Goal: Task Accomplishment & Management: Manage account settings

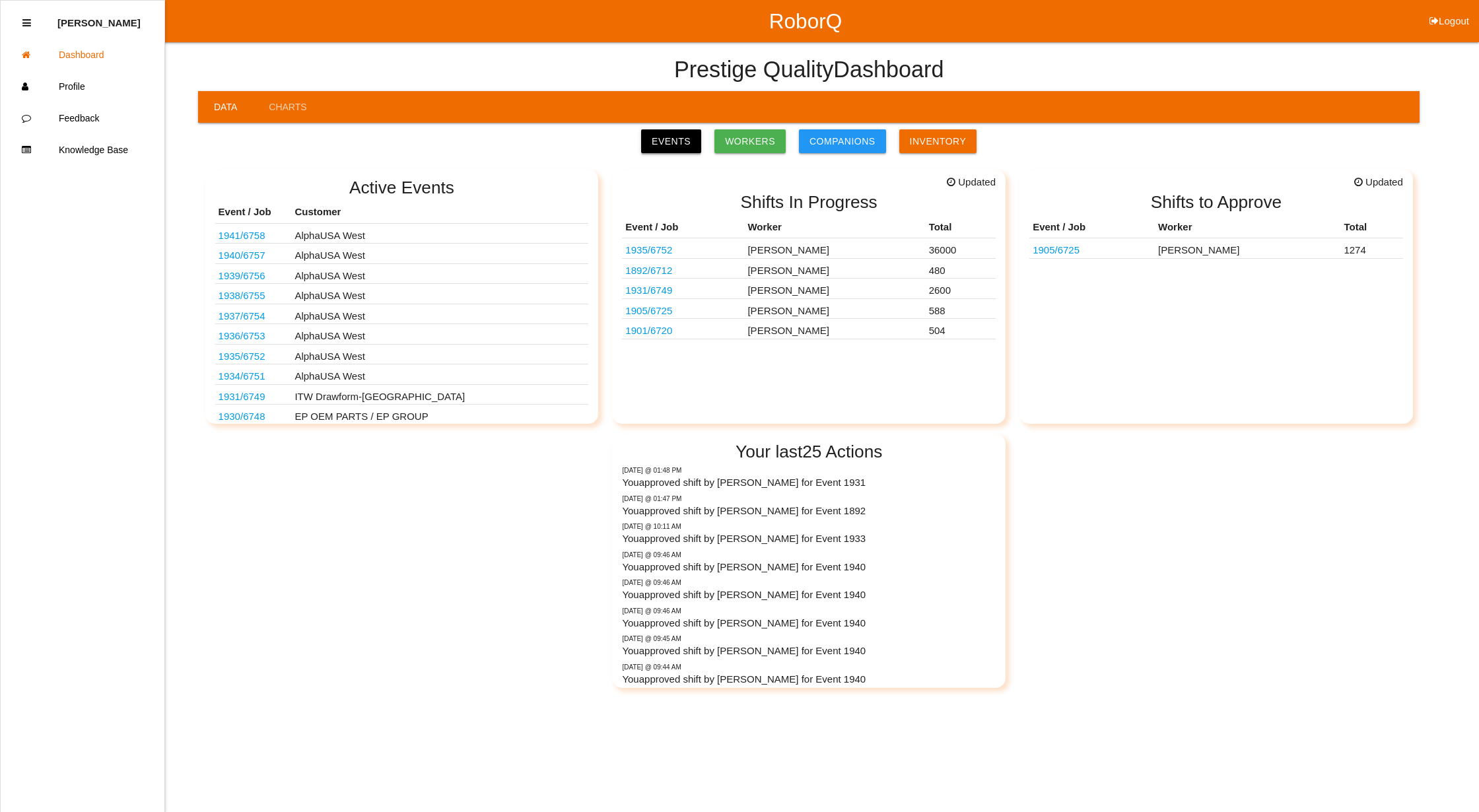
click at [670, 138] on link "Events" at bounding box center [672, 141] width 60 height 23
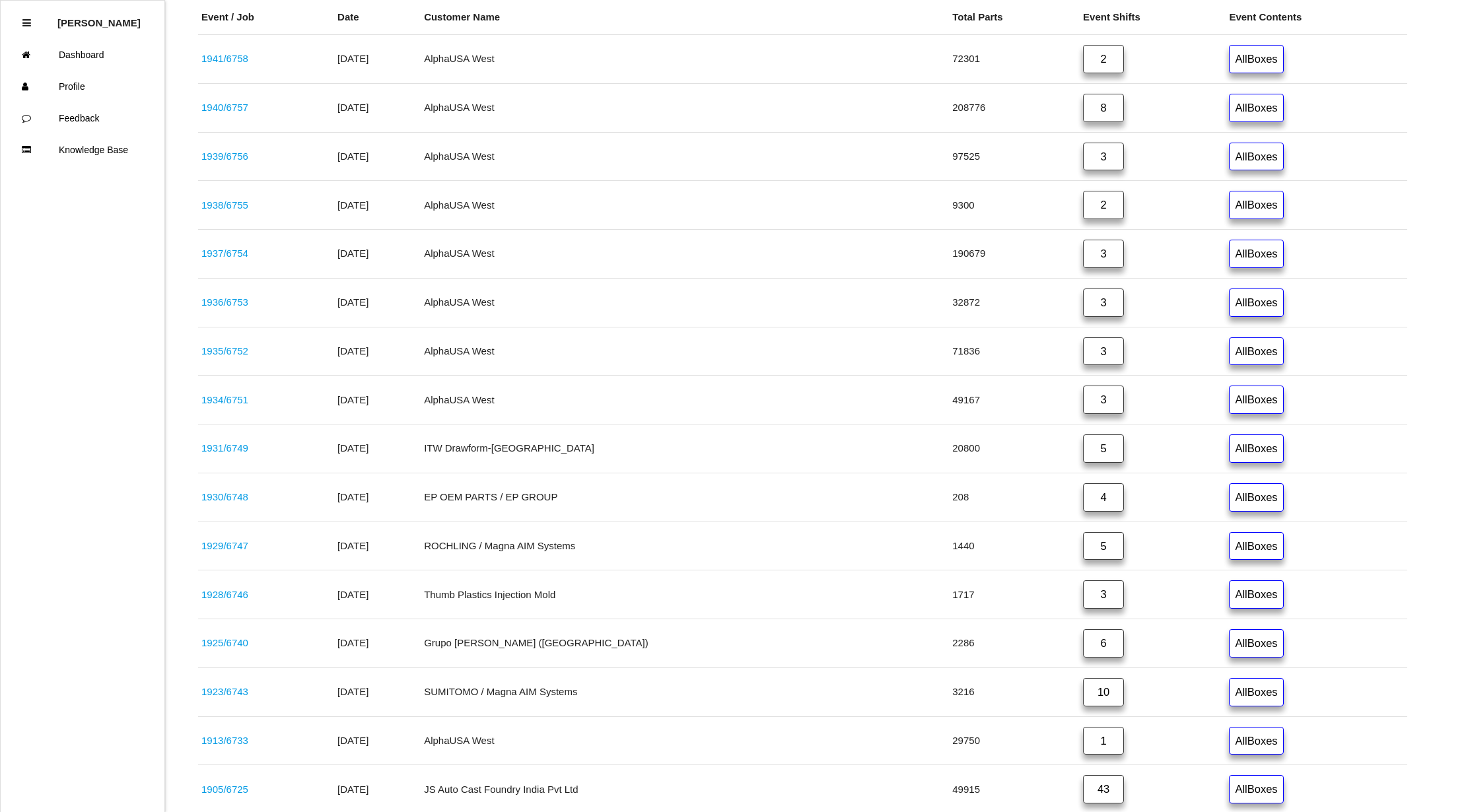
scroll to position [526, 0]
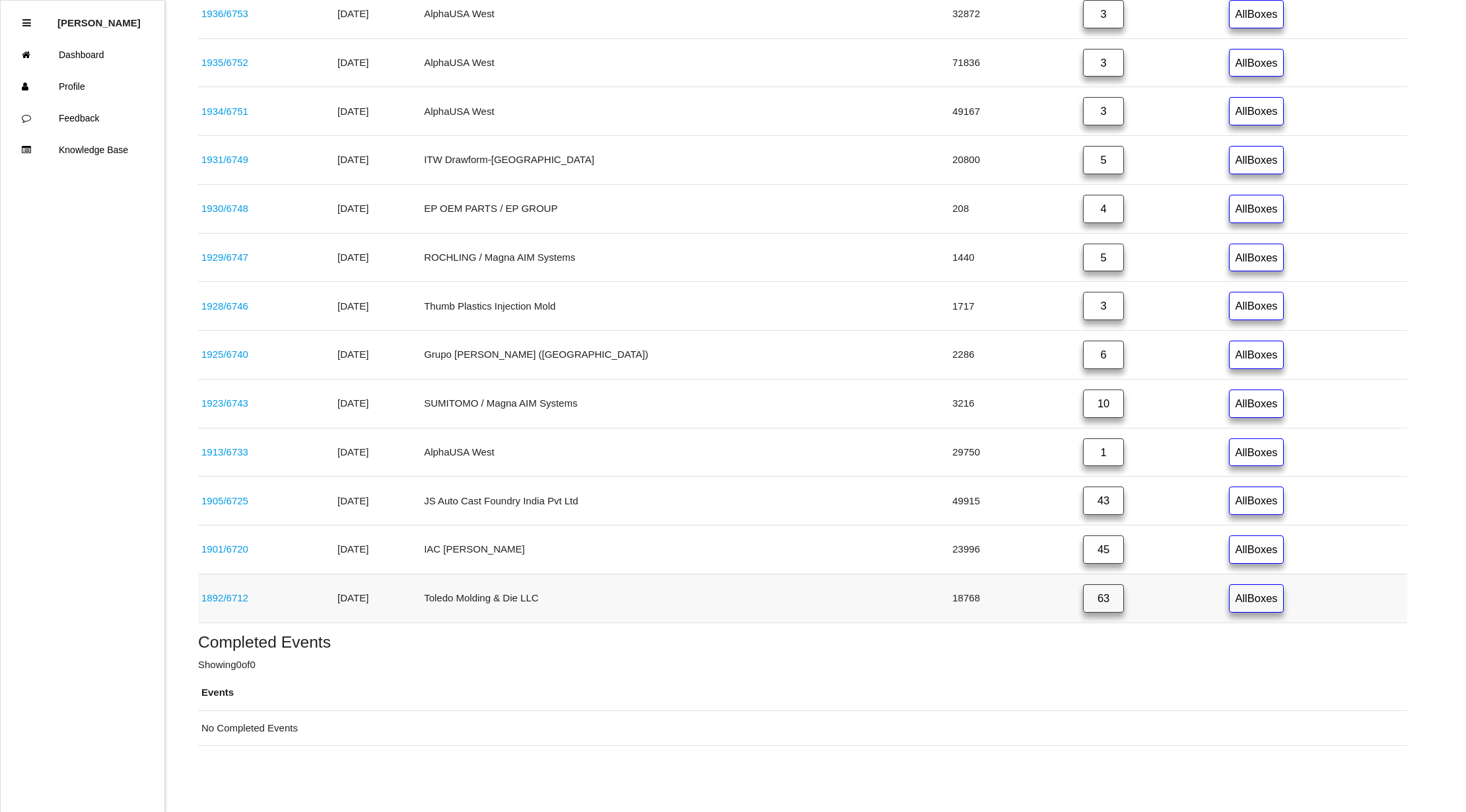
click at [1083, 600] on link "63" at bounding box center [1103, 599] width 41 height 28
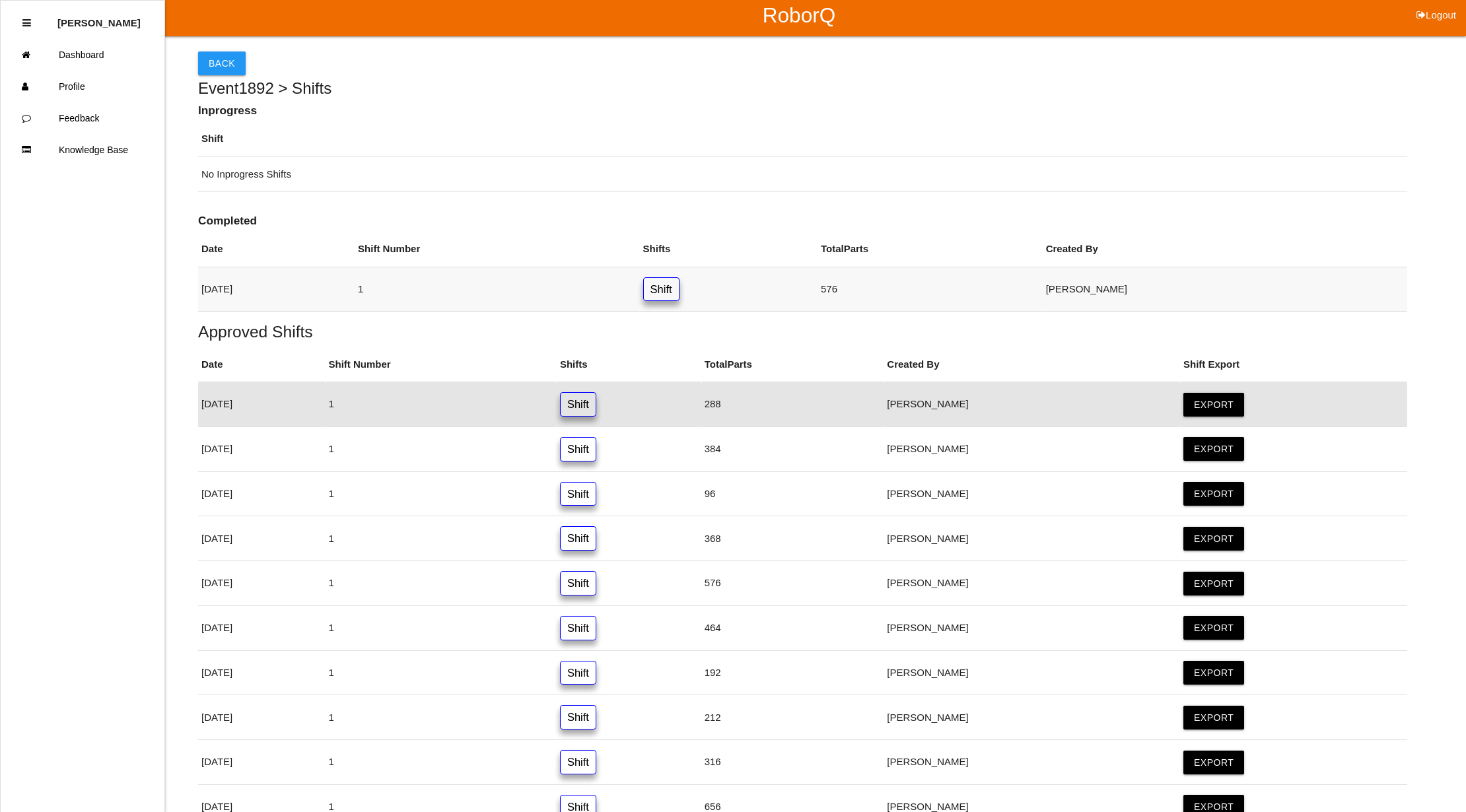
click at [679, 288] on link "Shift" at bounding box center [661, 289] width 36 height 24
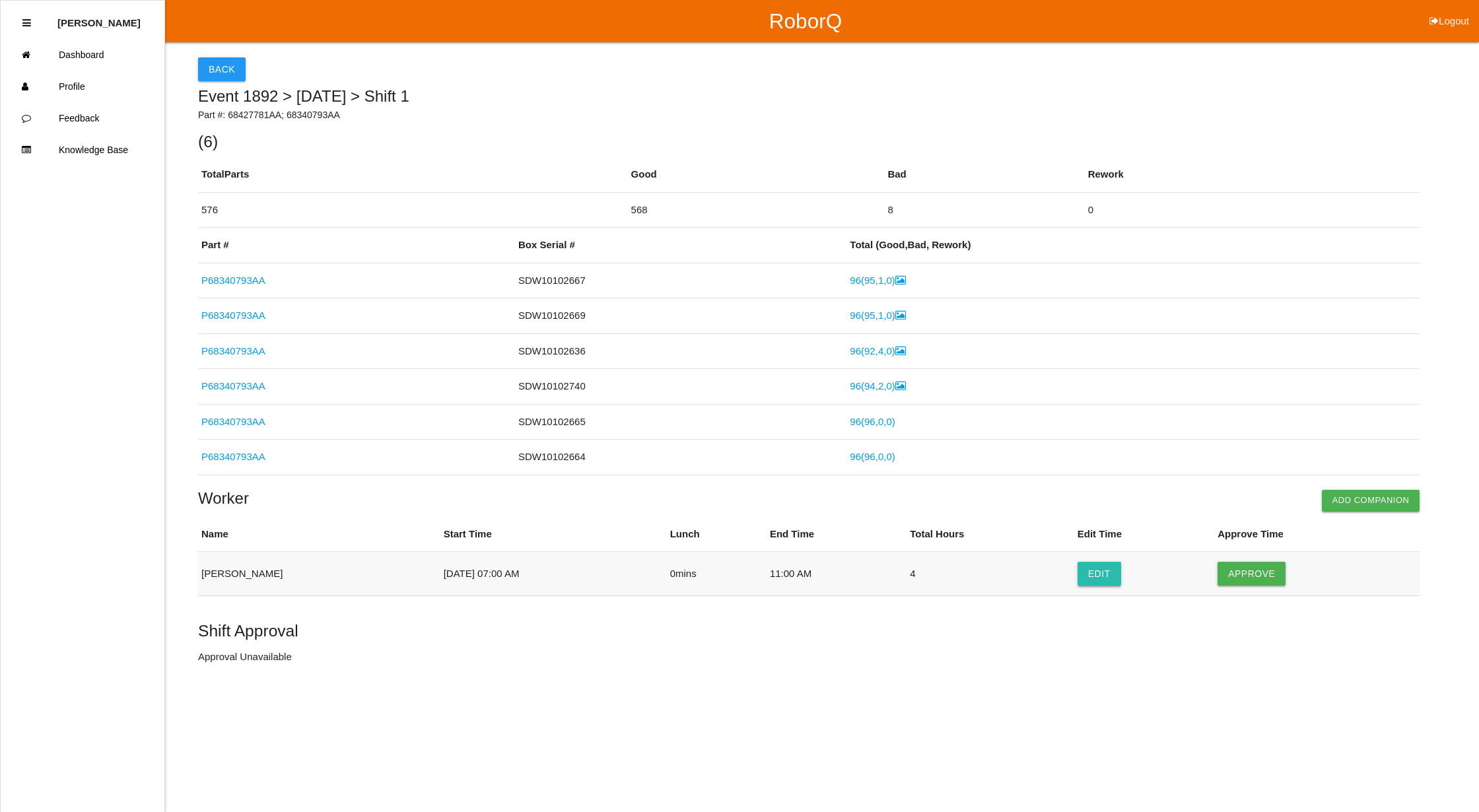
drag, startPoint x: 1254, startPoint y: 578, endPoint x: 1104, endPoint y: 584, distance: 150.1
click at [1255, 578] on button "Approve" at bounding box center [1251, 573] width 68 height 23
click at [214, 657] on button "Approve Shift" at bounding box center [248, 658] width 100 height 23
click at [226, 64] on button "Back" at bounding box center [222, 69] width 48 height 23
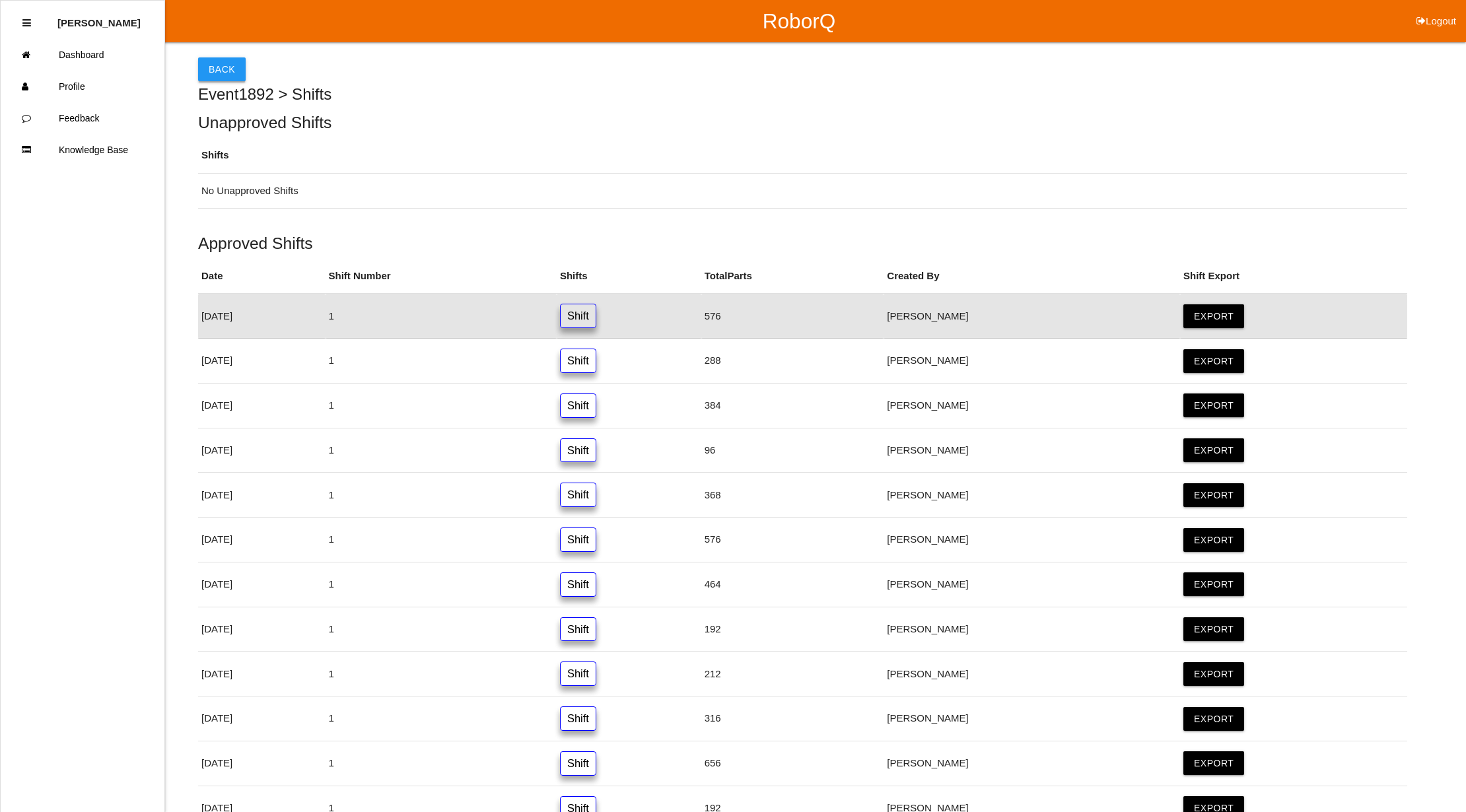
click at [220, 64] on button "Back" at bounding box center [222, 69] width 48 height 23
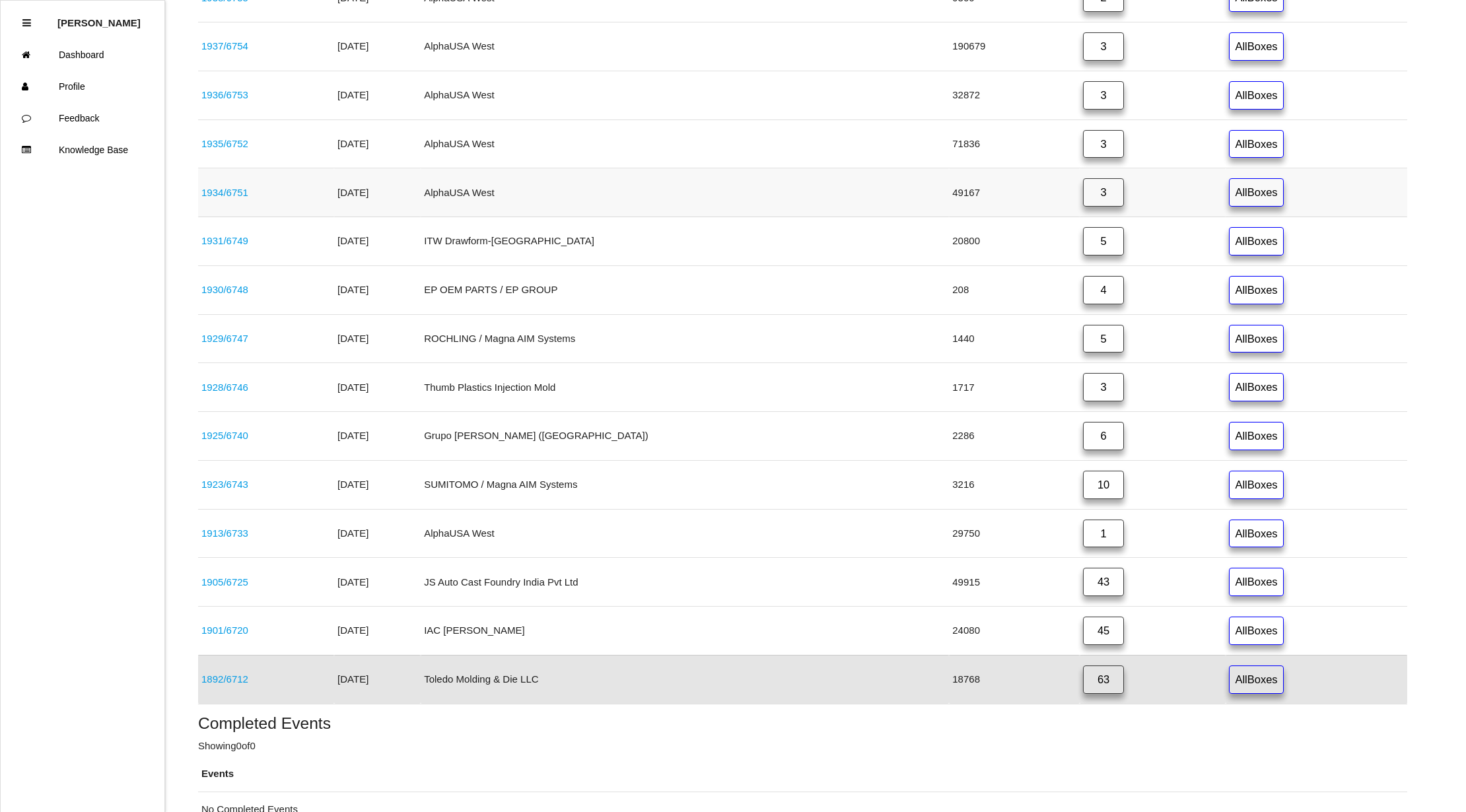
scroll to position [460, 0]
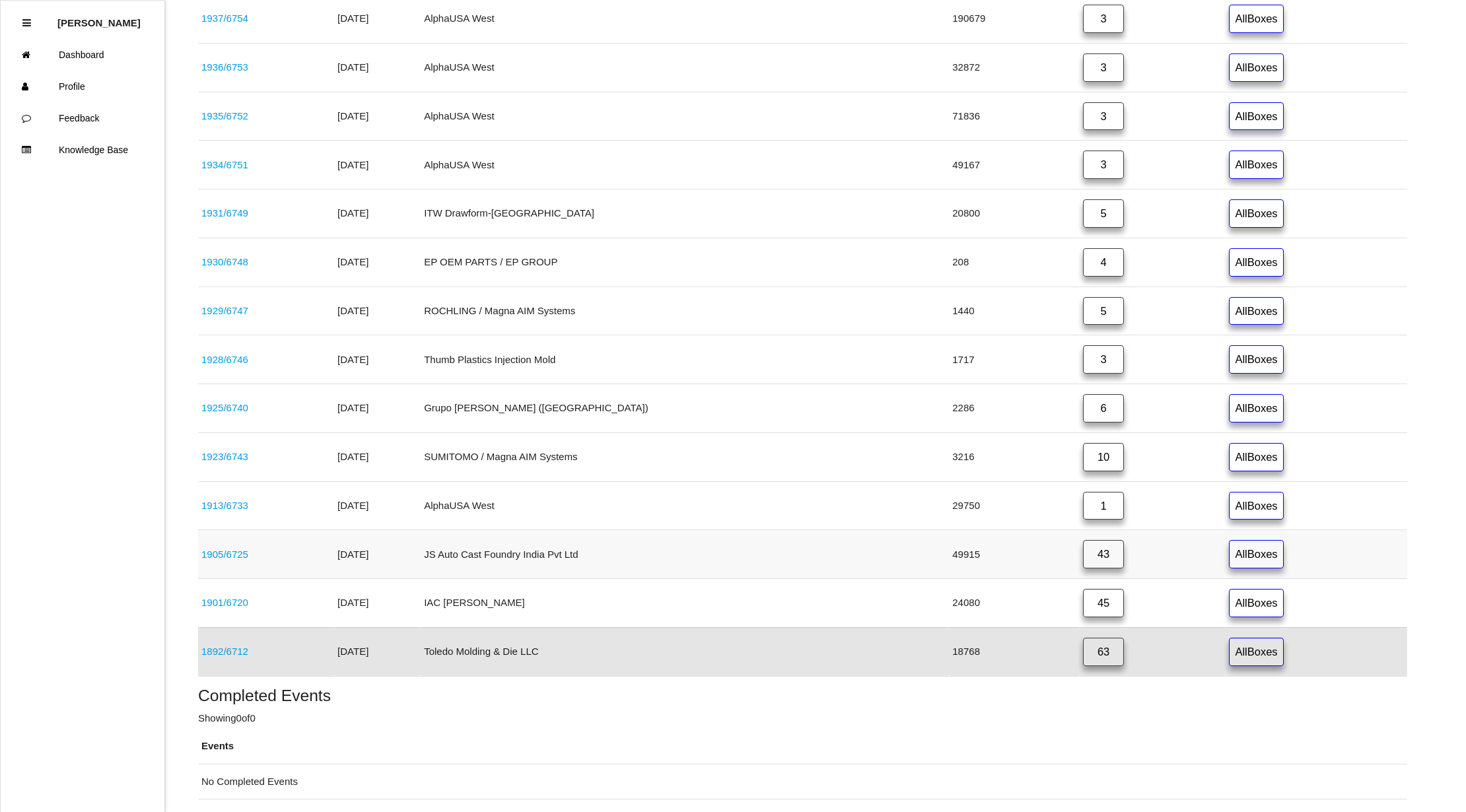
click at [1083, 561] on link "43" at bounding box center [1103, 554] width 41 height 28
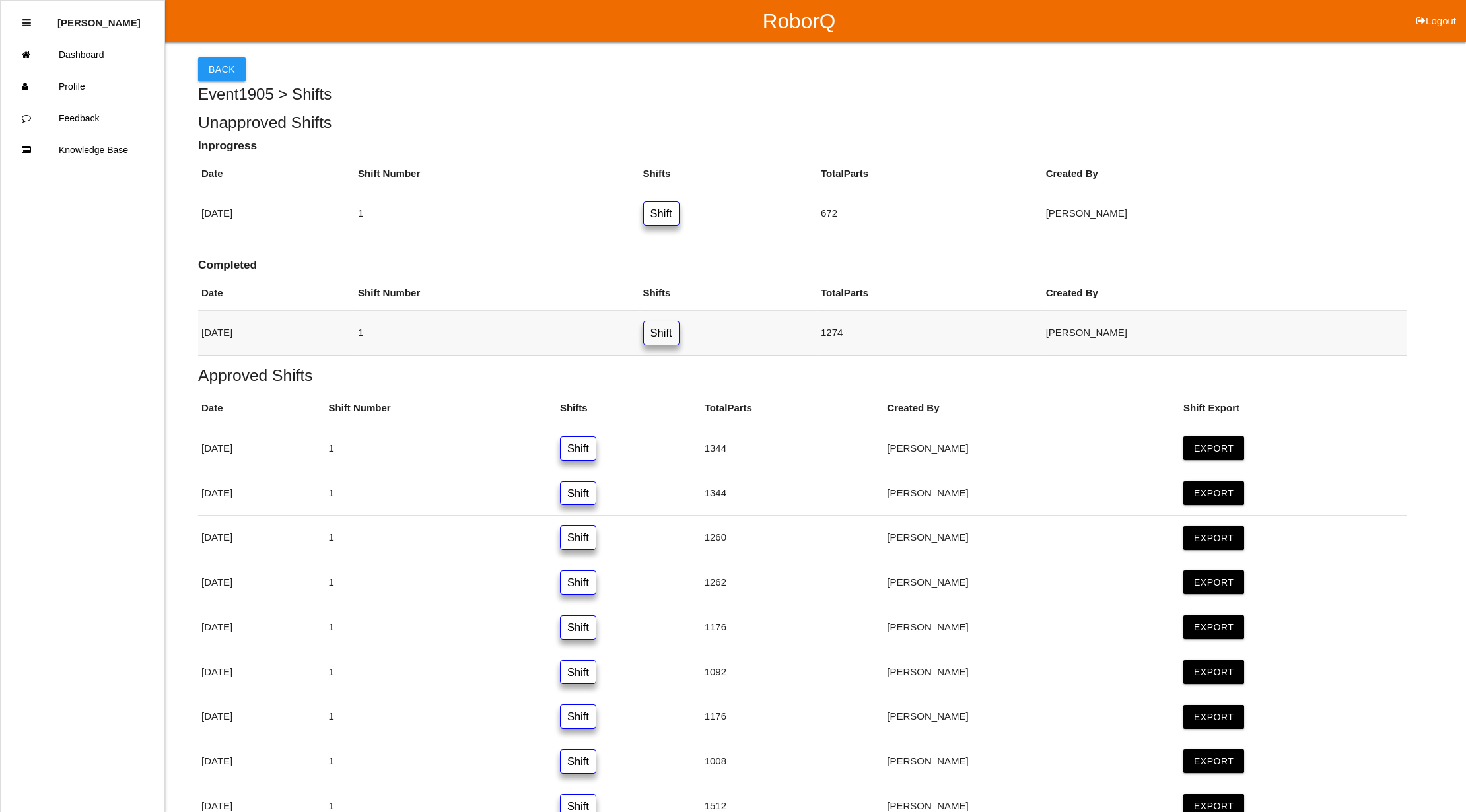
click at [679, 326] on link "Shift" at bounding box center [661, 332] width 36 height 24
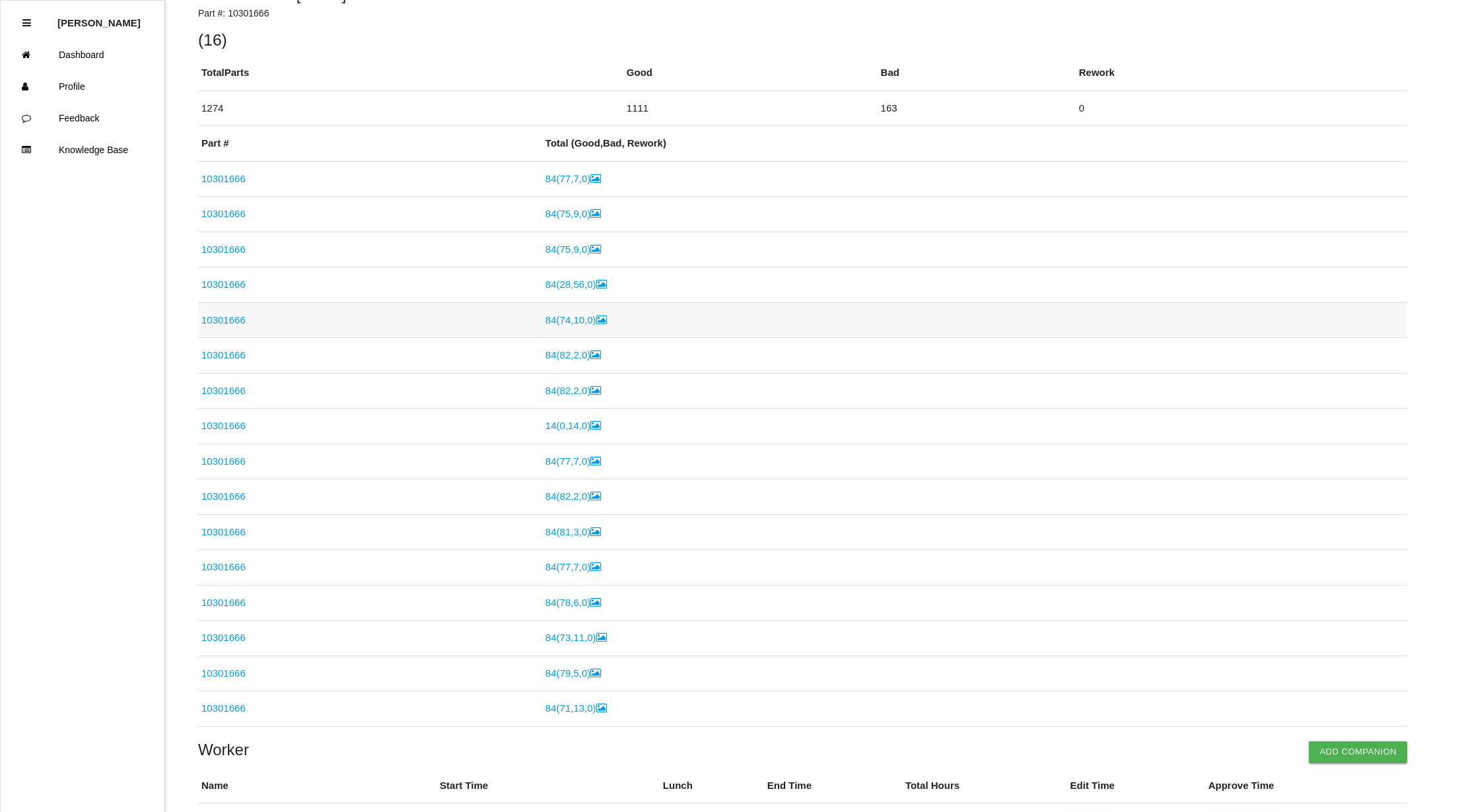
scroll to position [275, 0]
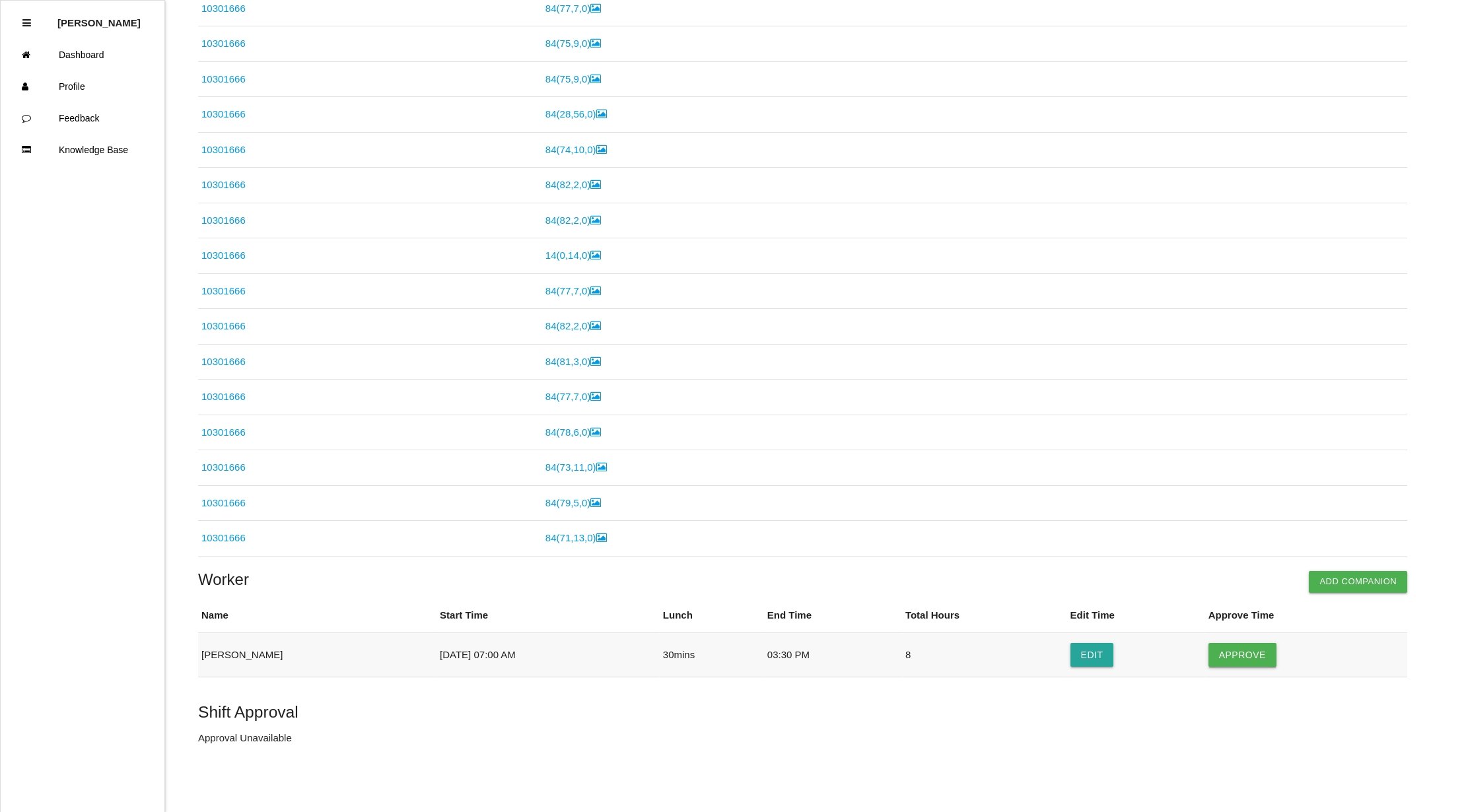
drag, startPoint x: 1247, startPoint y: 656, endPoint x: 1239, endPoint y: 660, distance: 8.9
click at [1247, 655] on button "Approve" at bounding box center [1242, 655] width 68 height 23
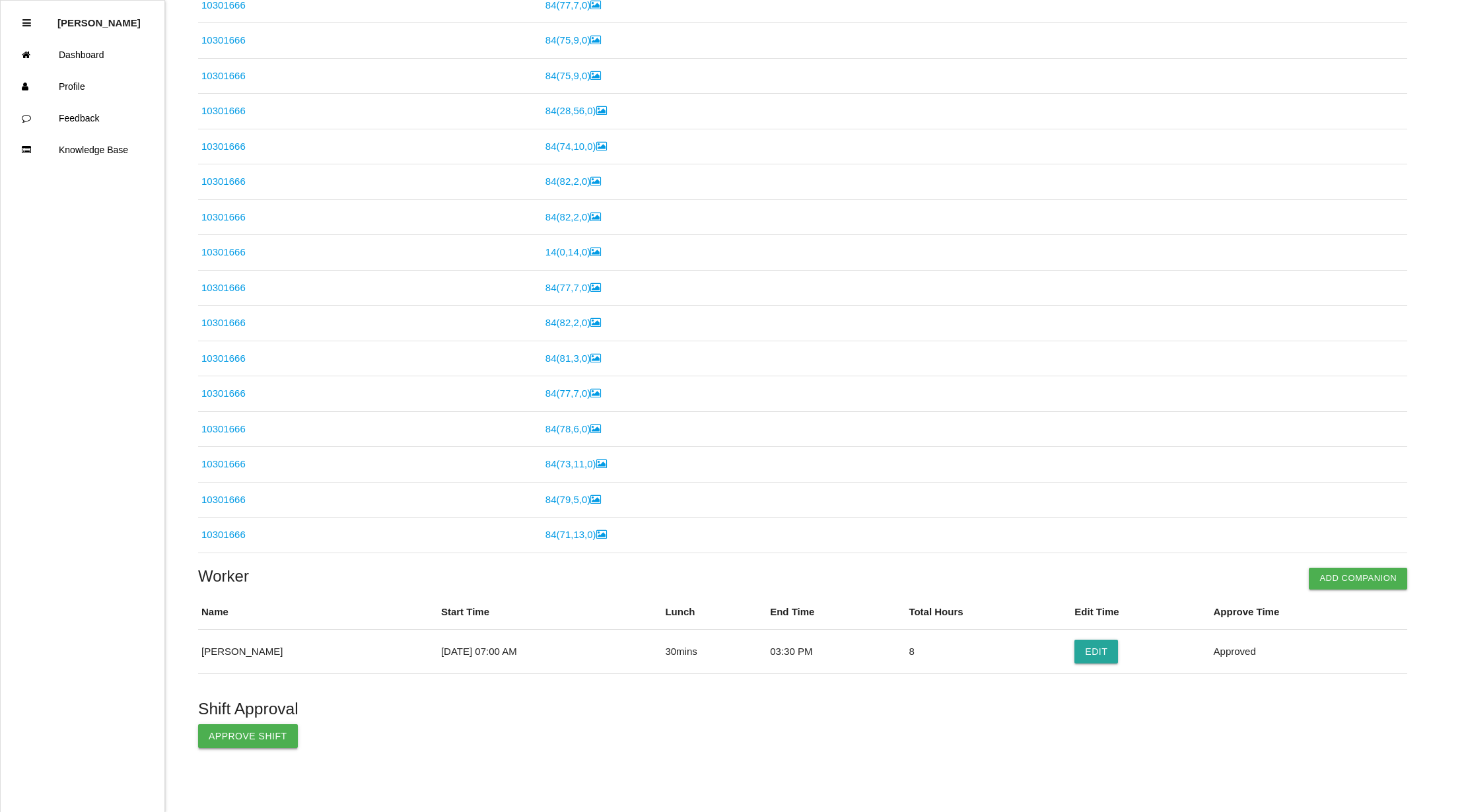
click at [204, 738] on button "Approve Shift" at bounding box center [248, 736] width 100 height 23
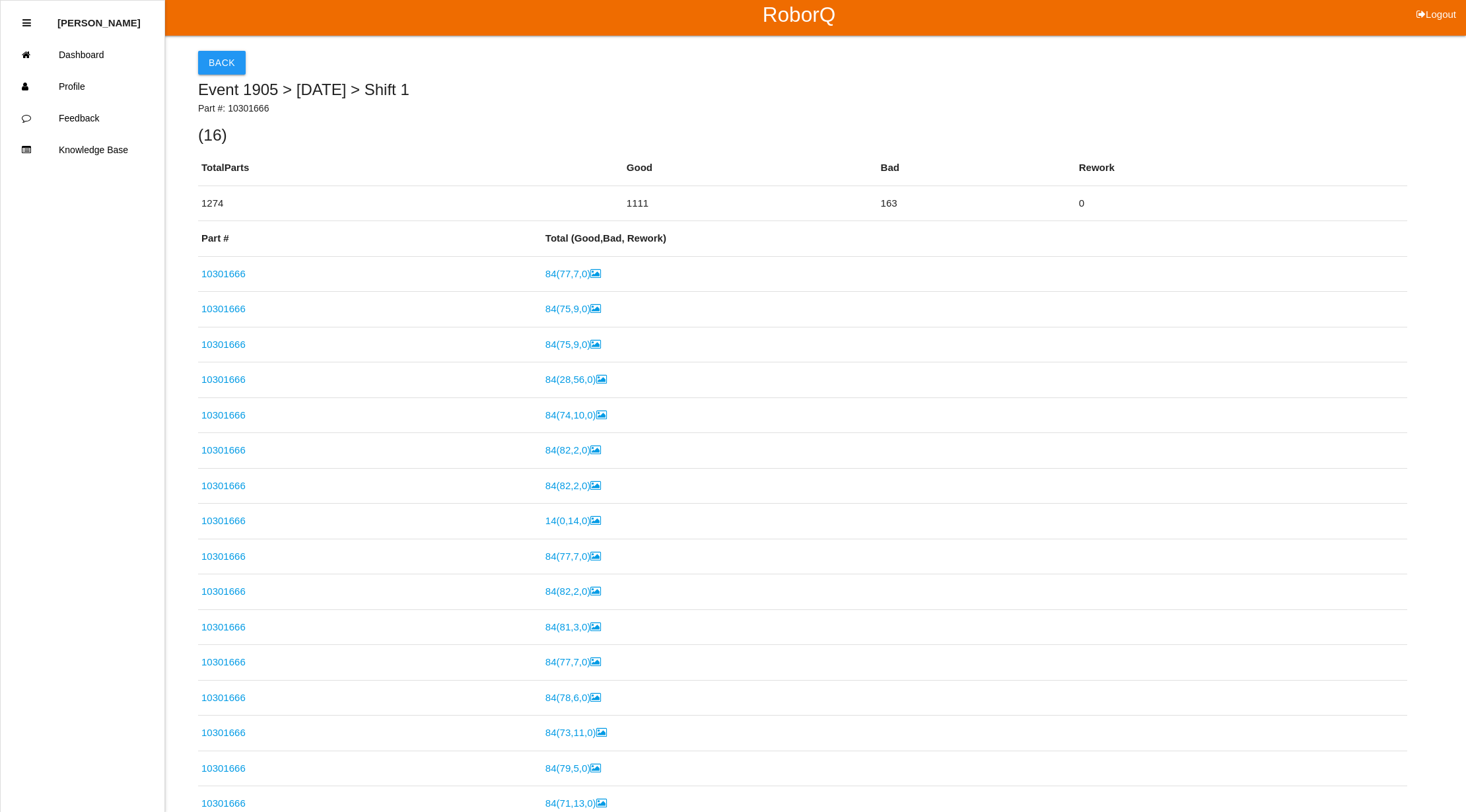
scroll to position [0, 0]
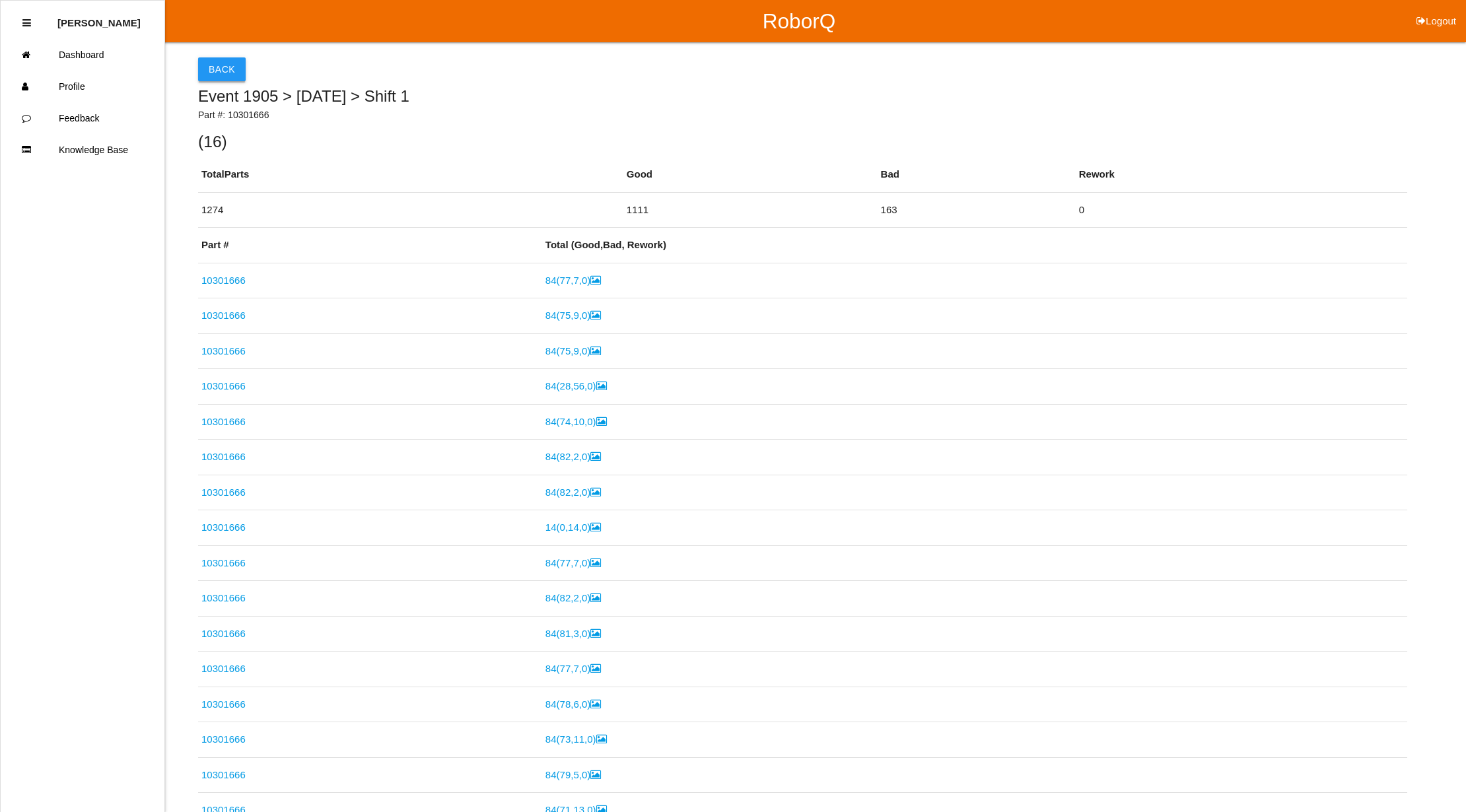
click at [220, 69] on button "Back" at bounding box center [222, 69] width 48 height 23
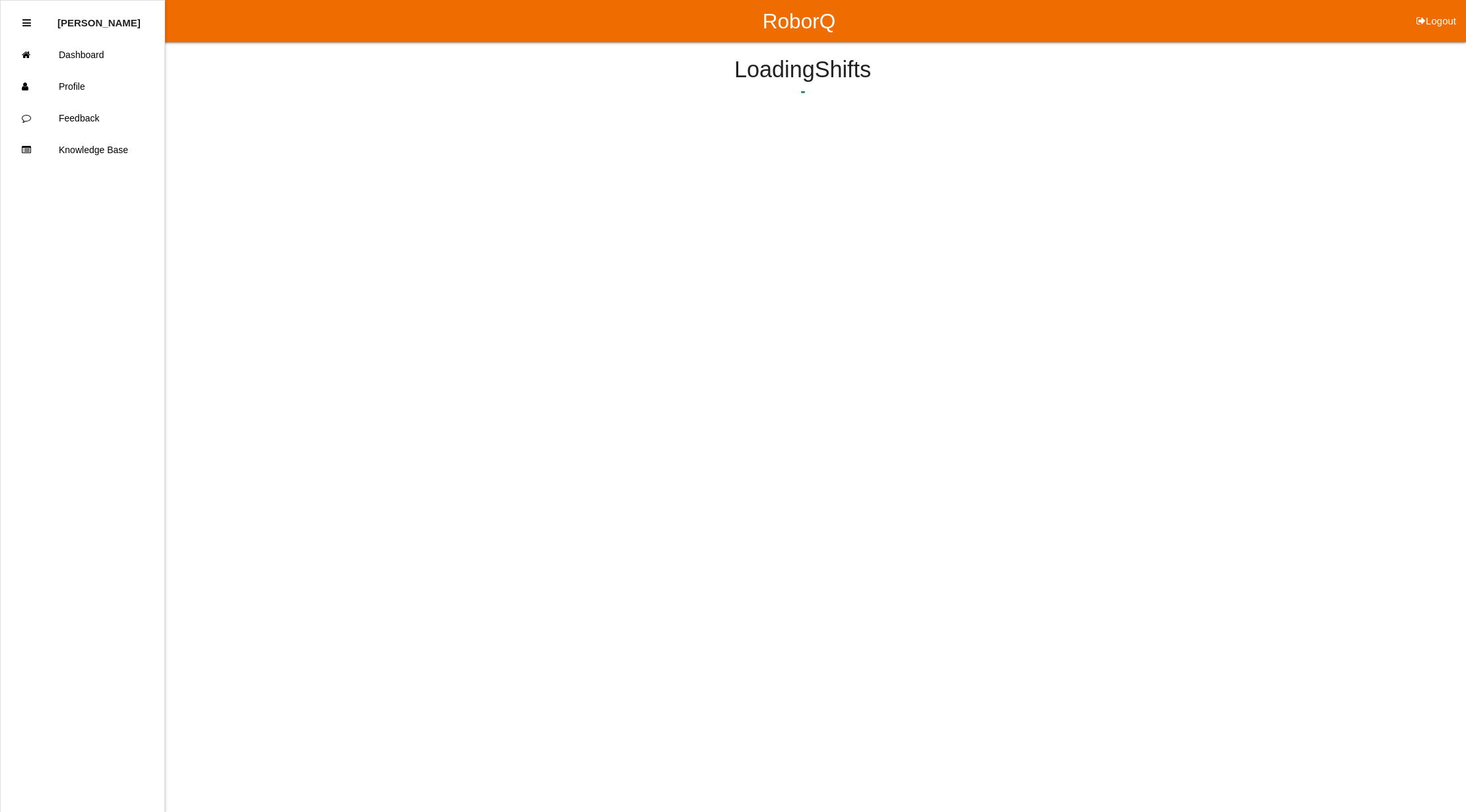
scroll to position [34, 0]
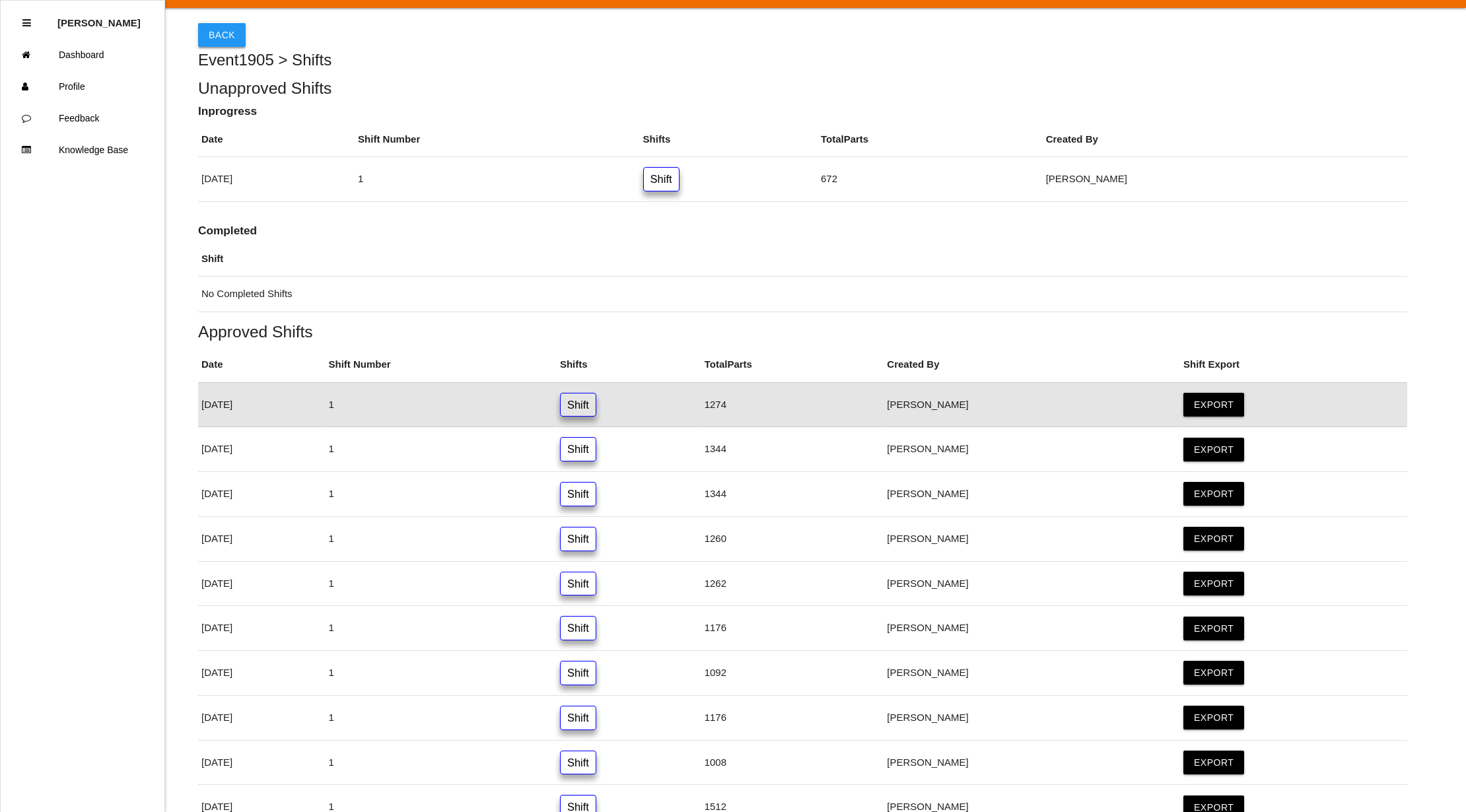
click at [211, 25] on button "Back" at bounding box center [222, 35] width 48 height 23
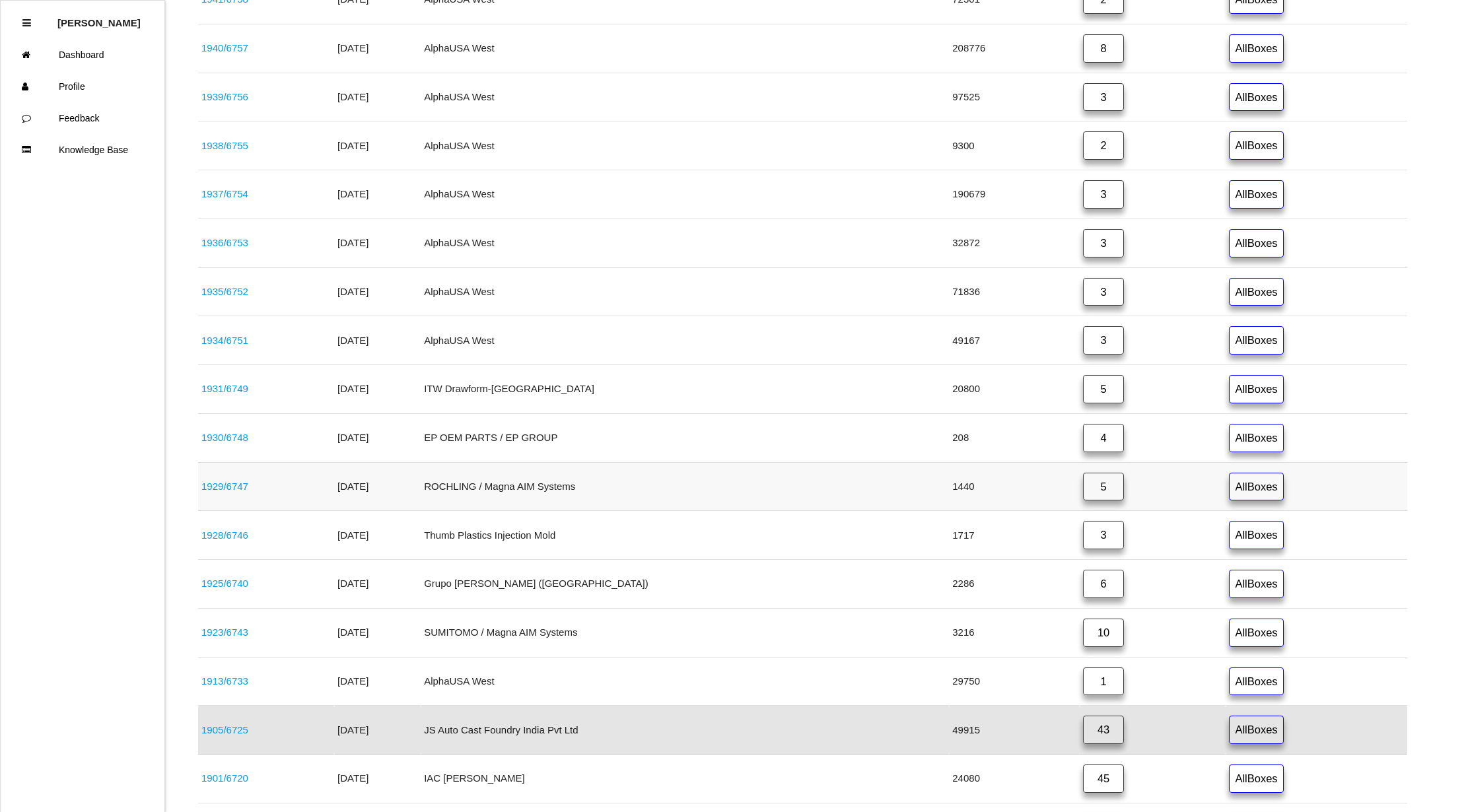
scroll to position [526, 0]
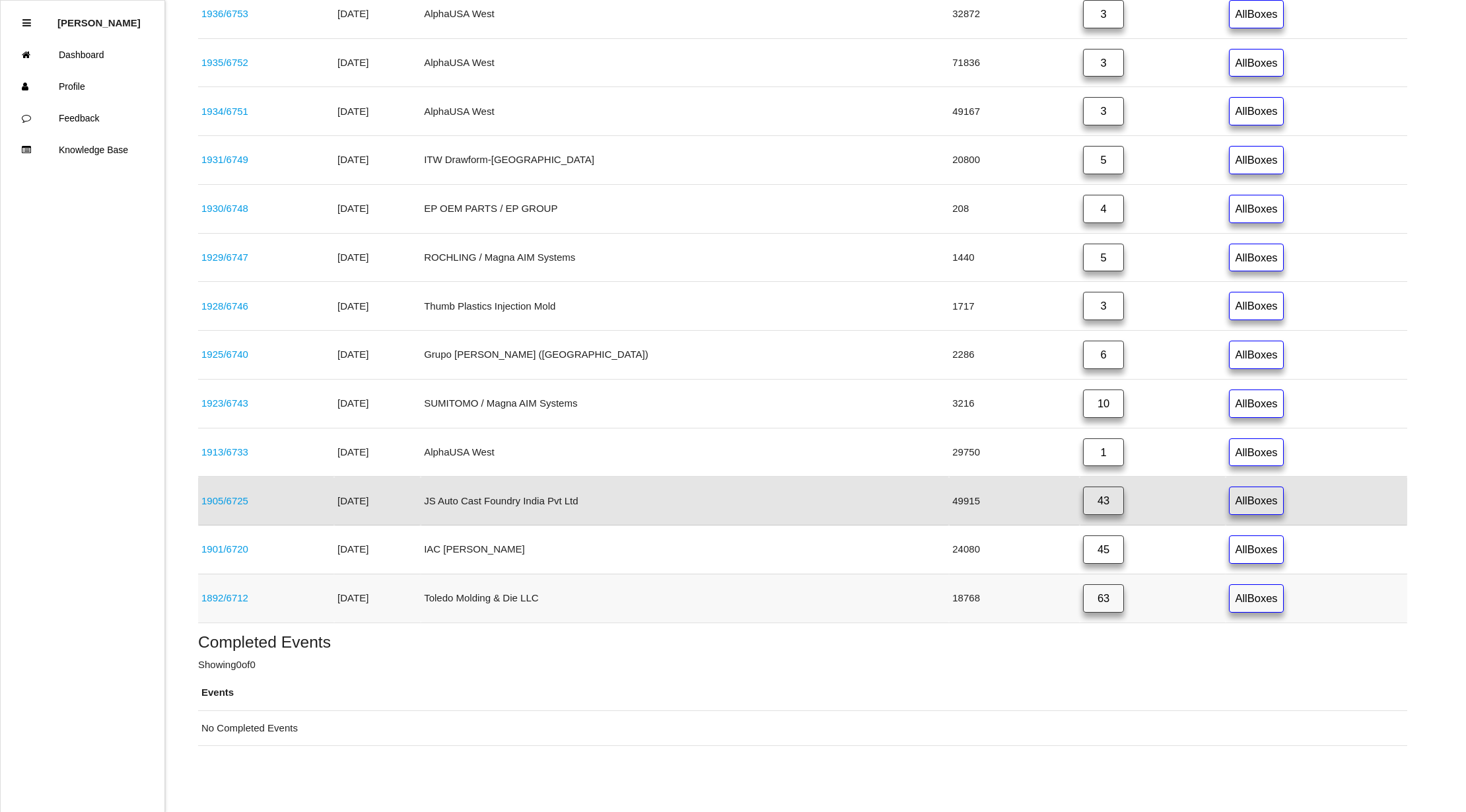
click at [1083, 590] on link "63" at bounding box center [1103, 599] width 41 height 28
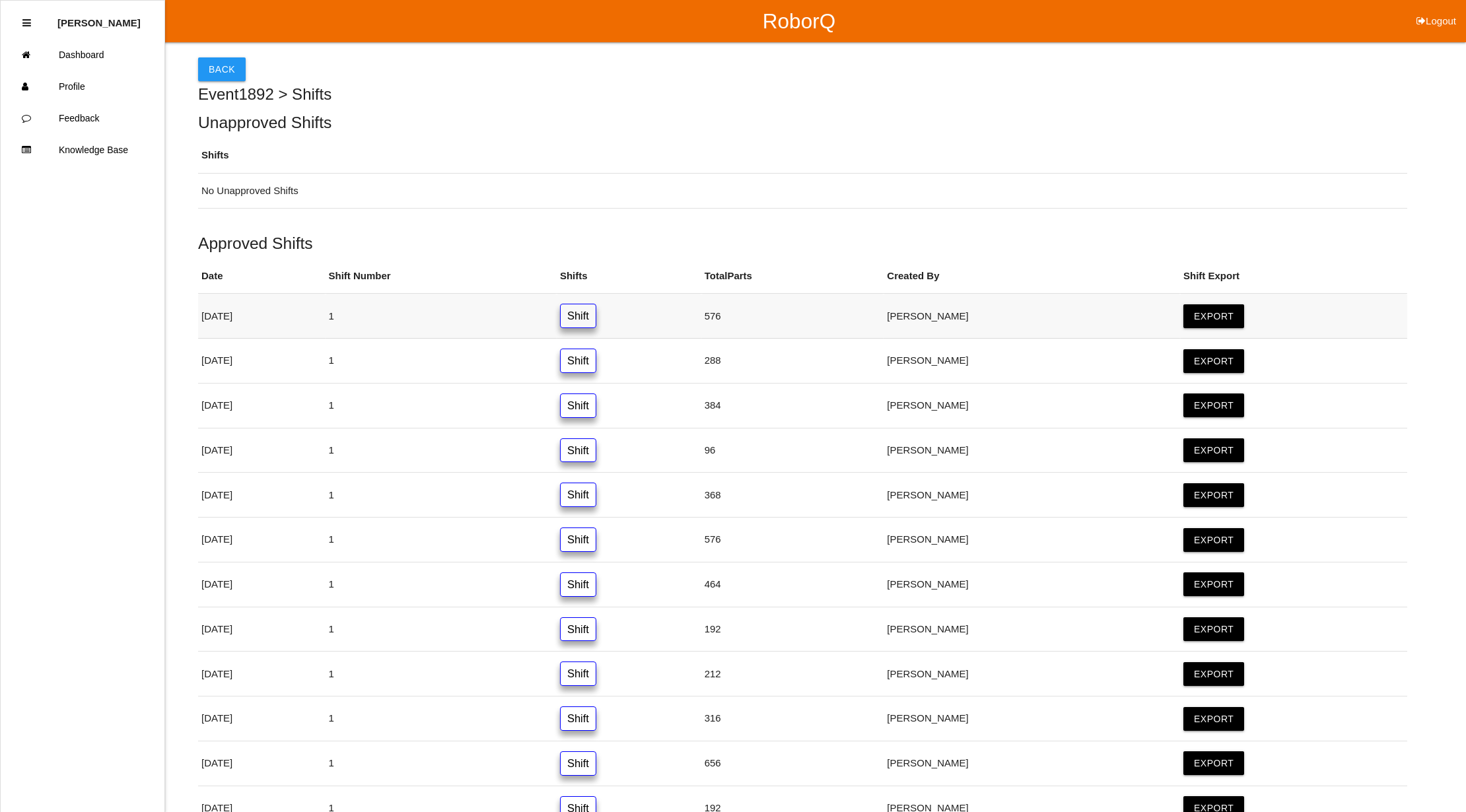
click at [596, 307] on link "Shift" at bounding box center [578, 316] width 36 height 24
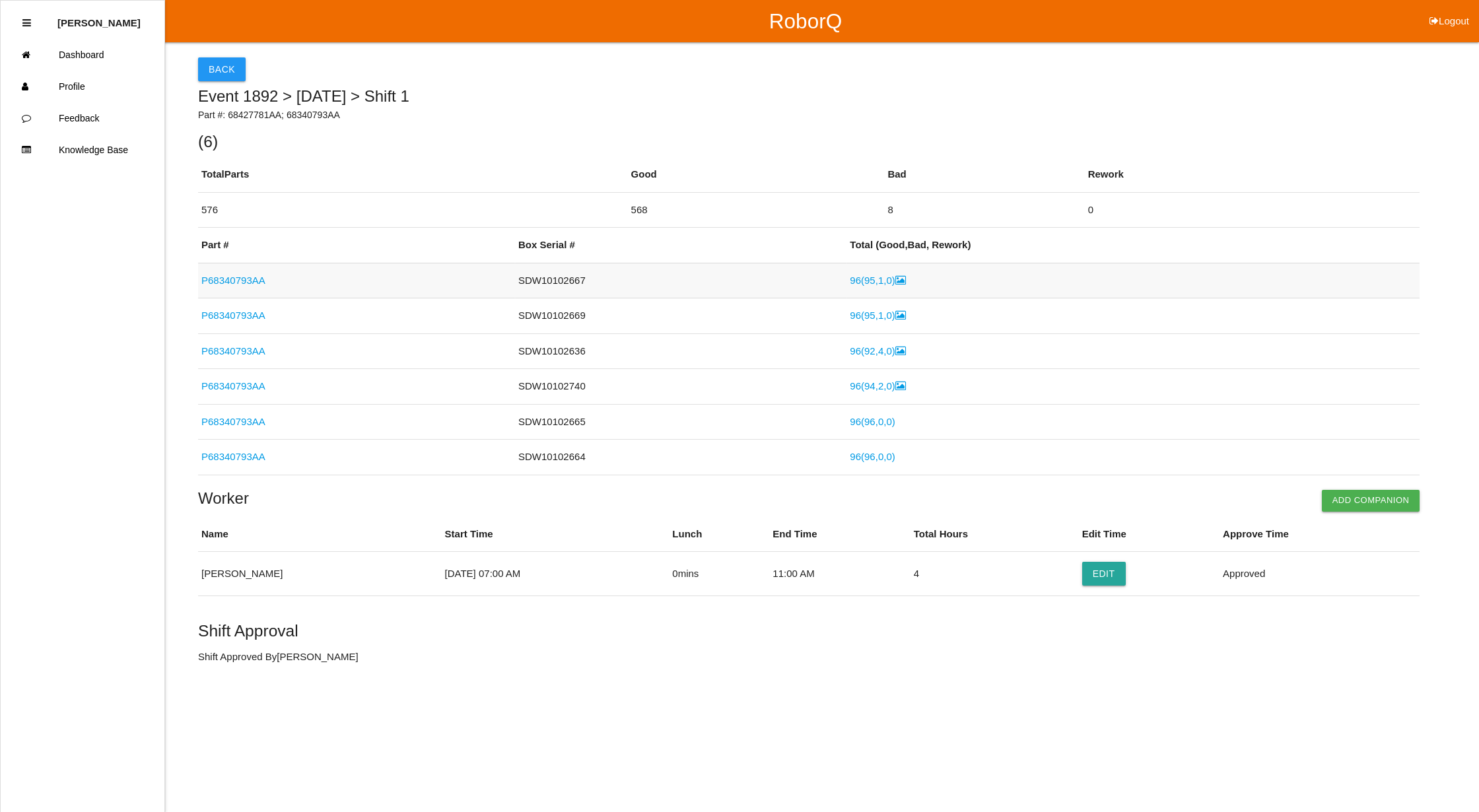
click at [895, 277] on icon at bounding box center [900, 280] width 11 height 10
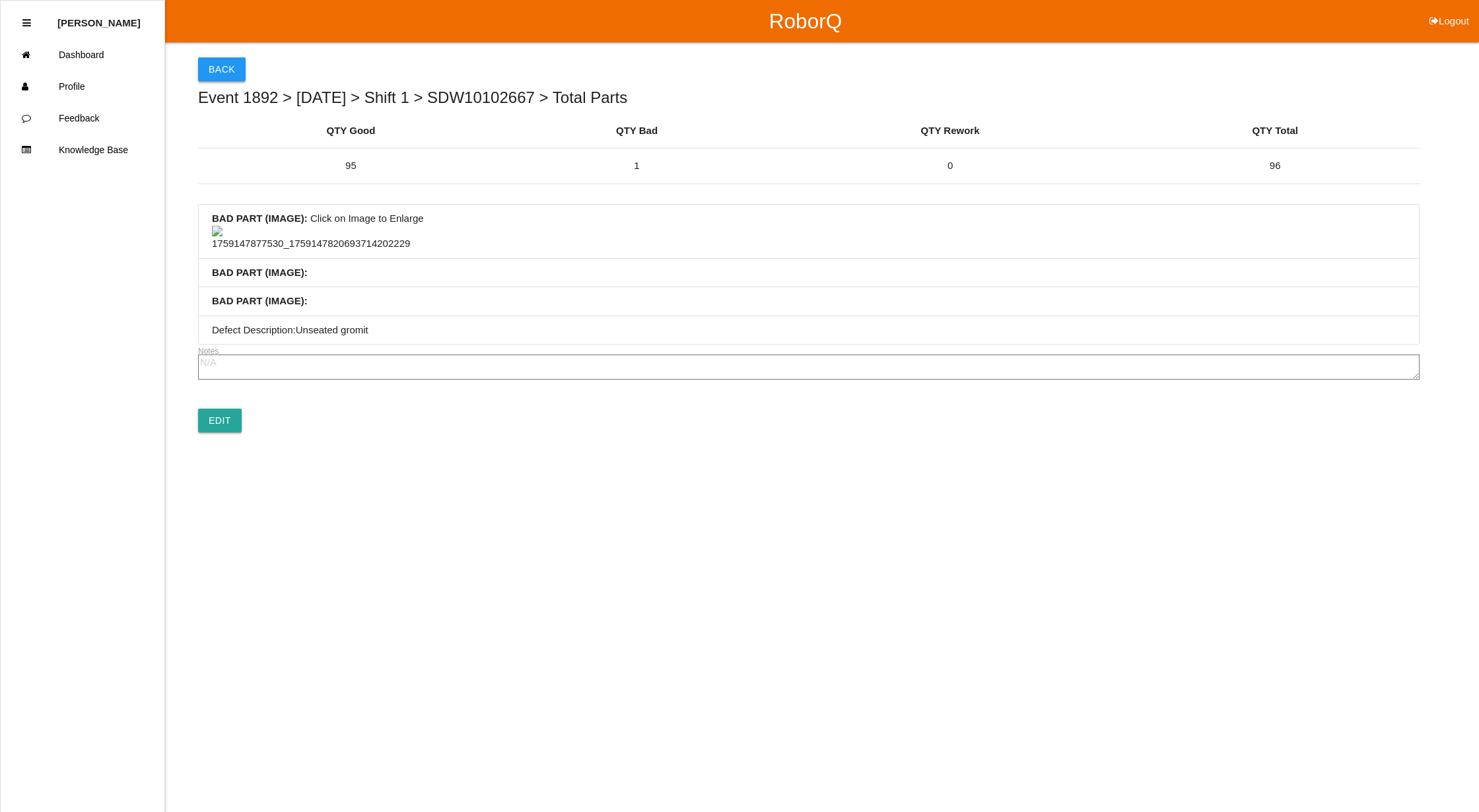
click at [219, 61] on button "Back" at bounding box center [222, 69] width 48 height 23
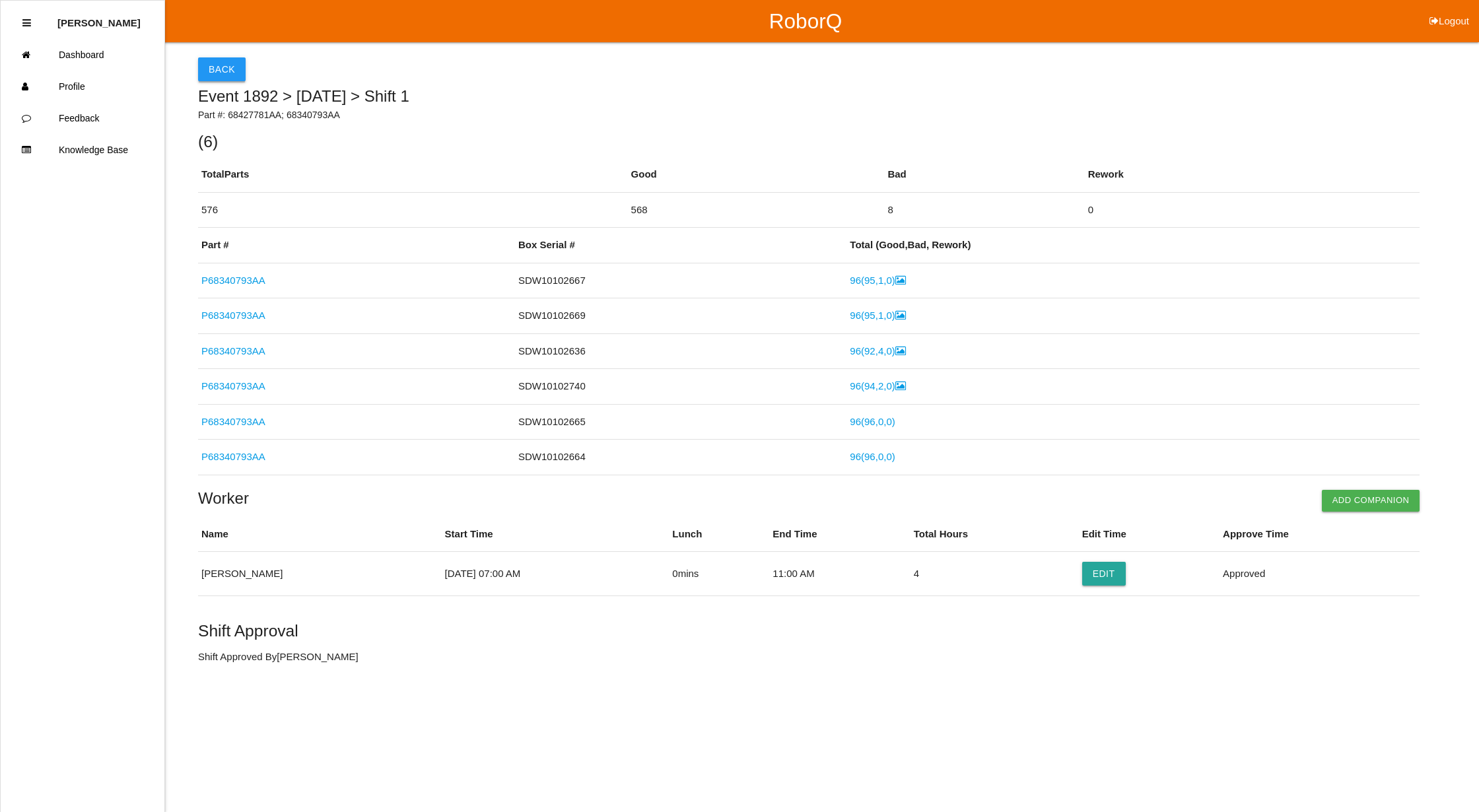
click at [220, 58] on button "Back" at bounding box center [222, 69] width 48 height 23
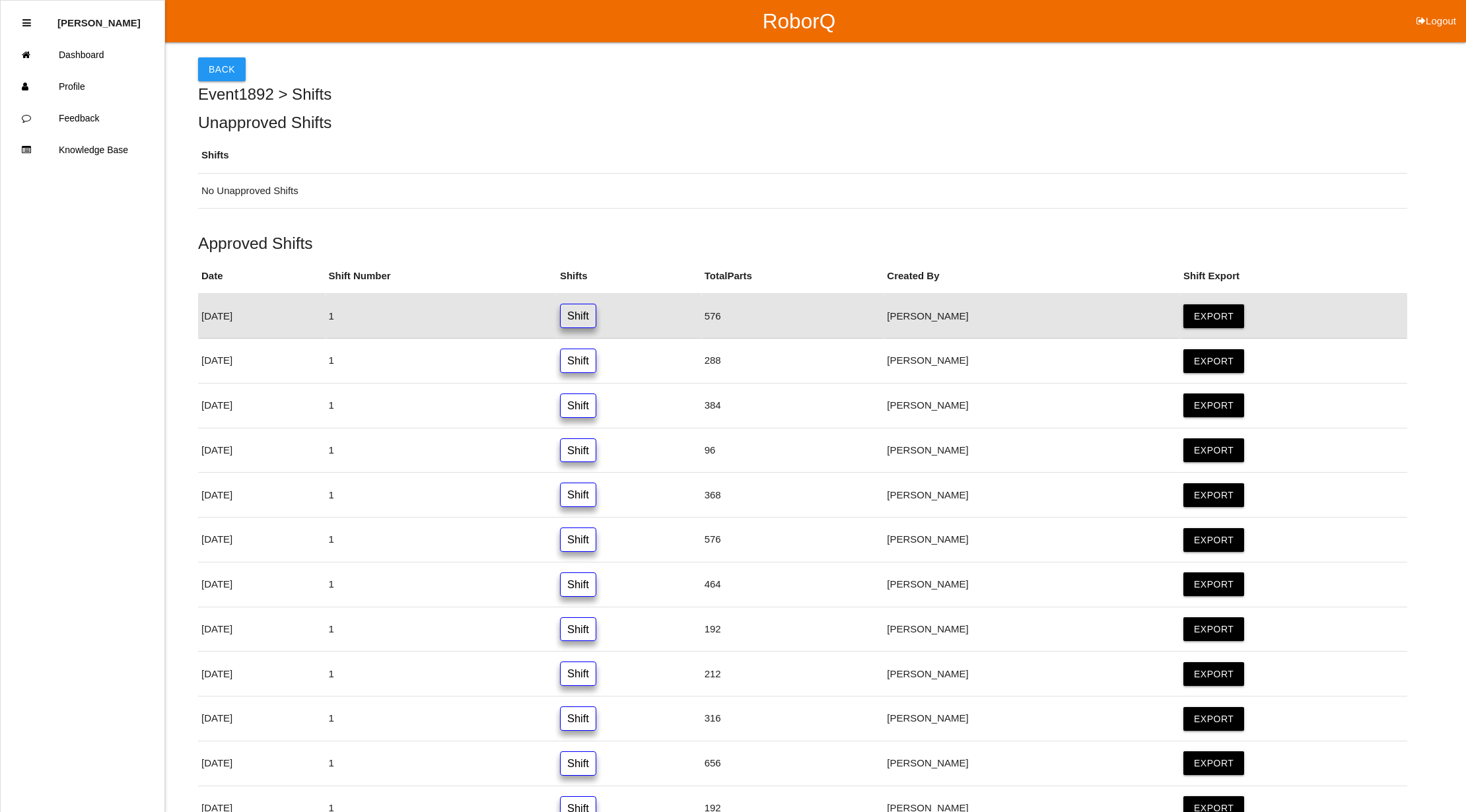
click at [220, 58] on button "Back" at bounding box center [222, 69] width 48 height 23
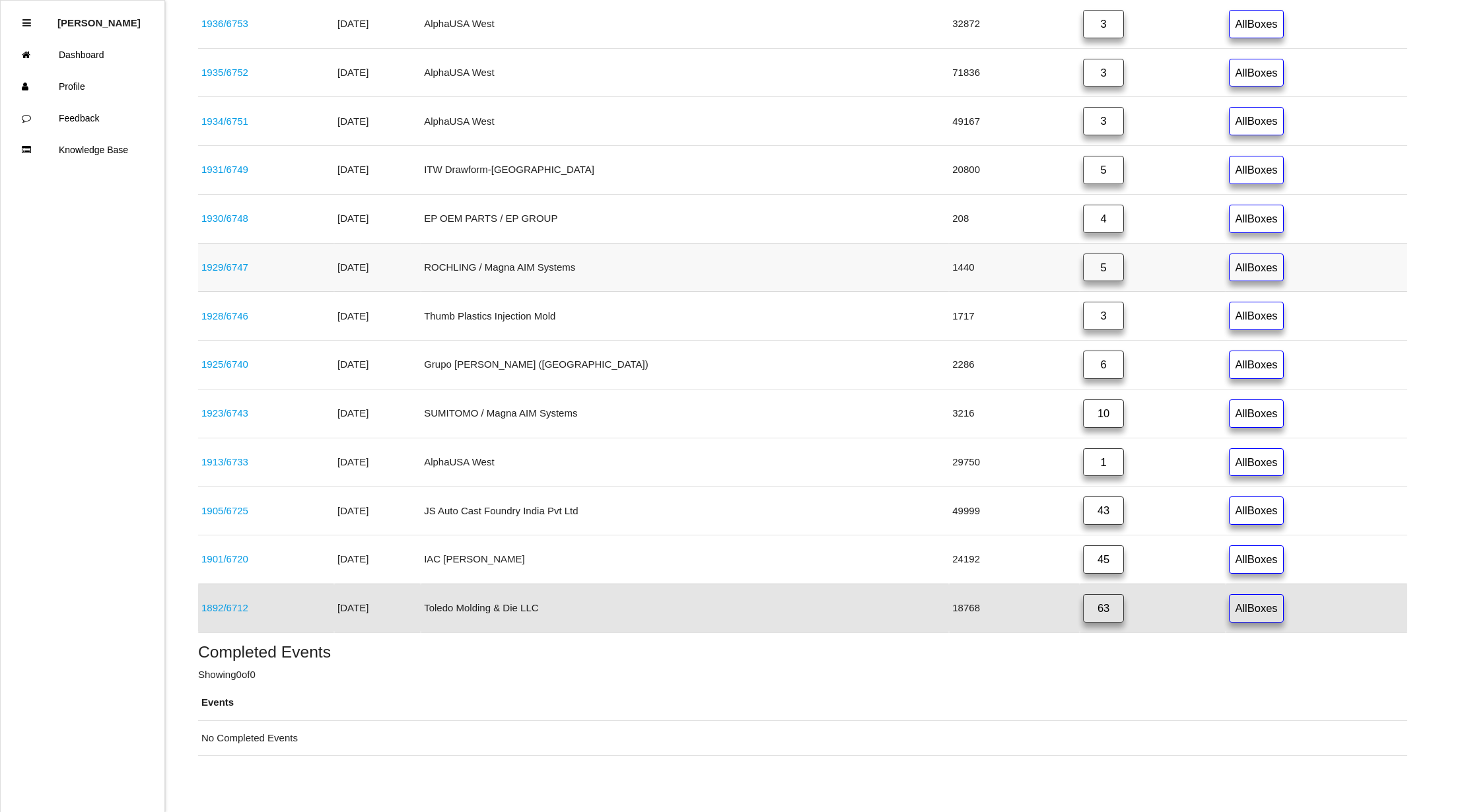
scroll to position [526, 0]
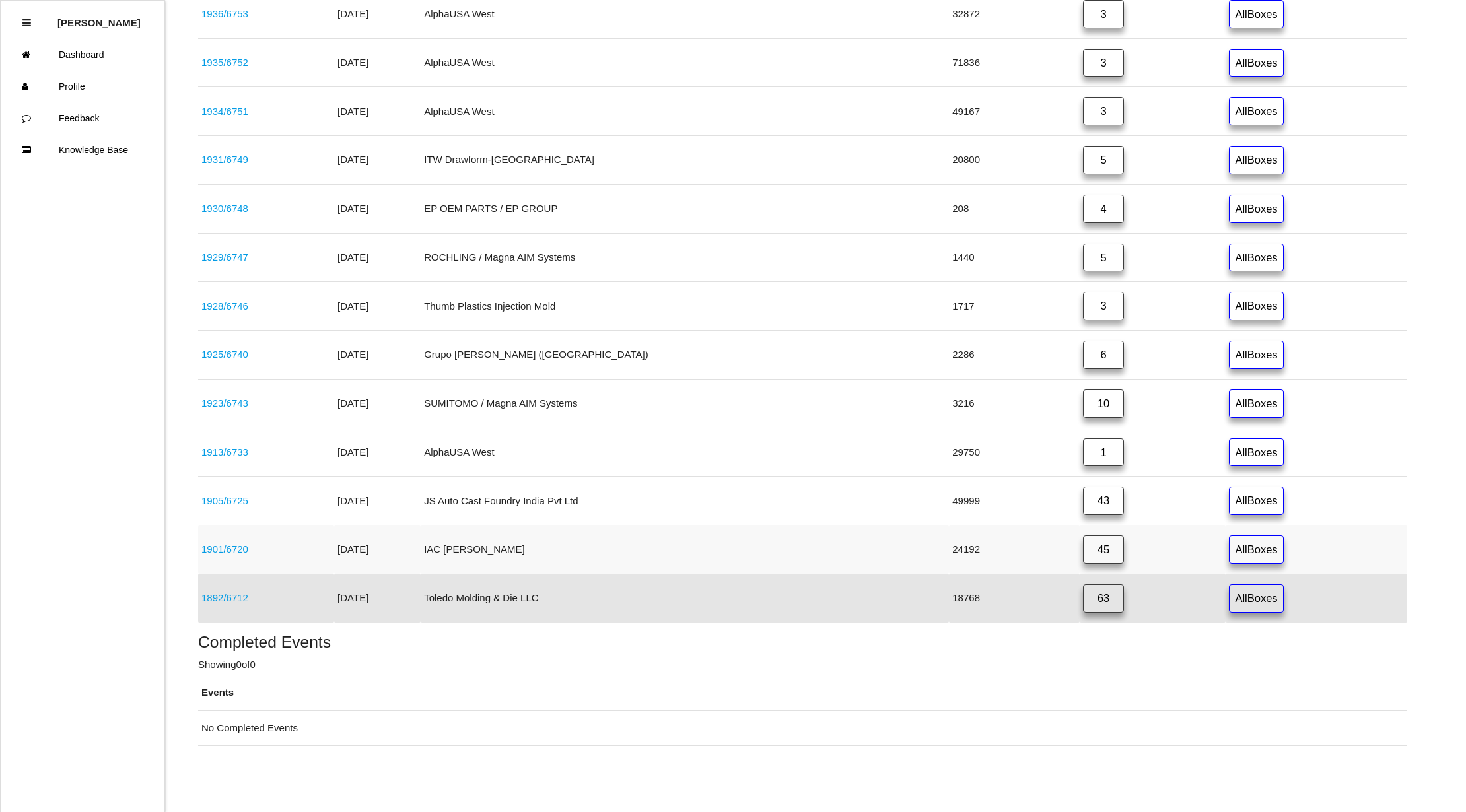
click at [1083, 554] on link "45" at bounding box center [1103, 549] width 41 height 28
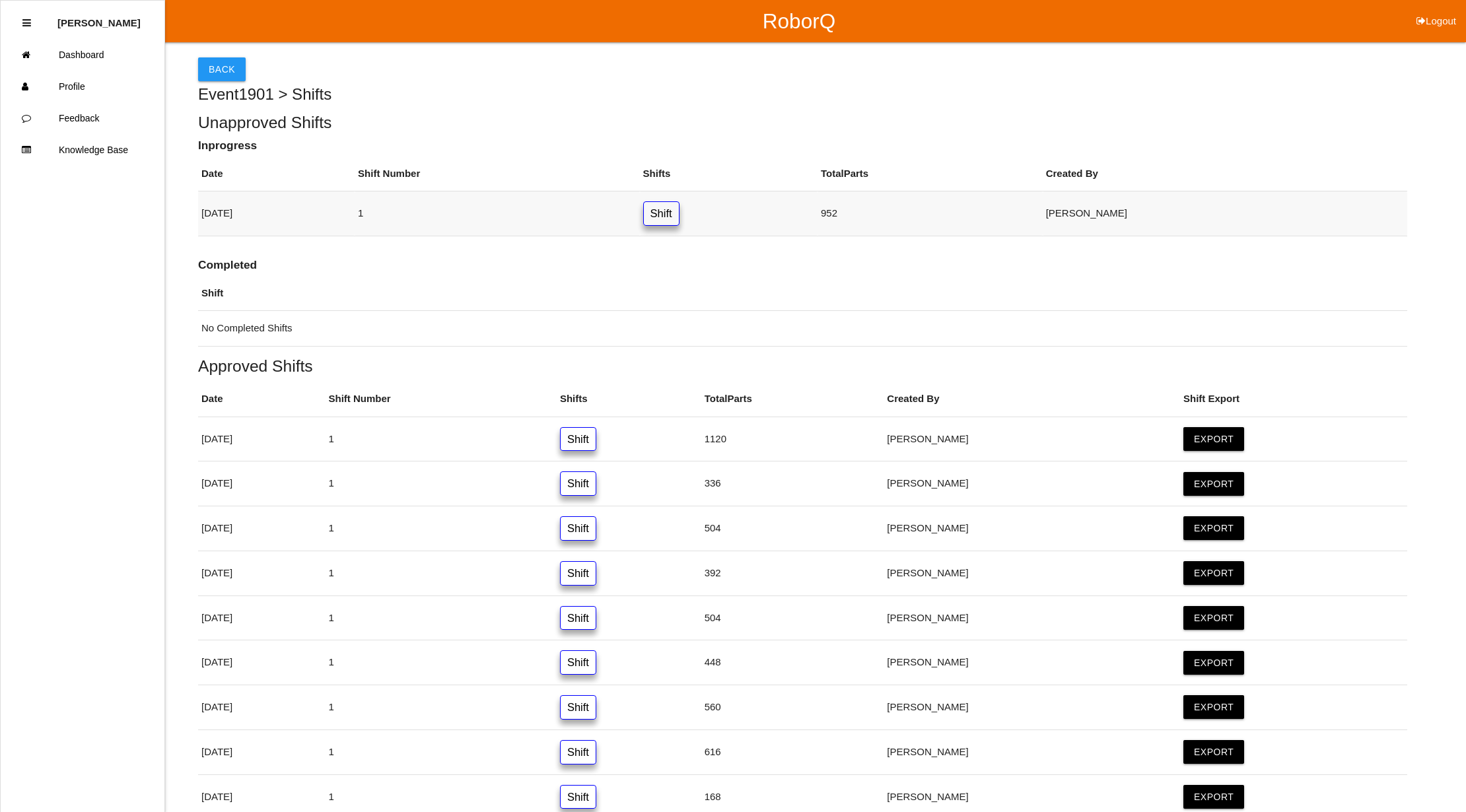
click at [679, 213] on link "Shift" at bounding box center [661, 213] width 36 height 24
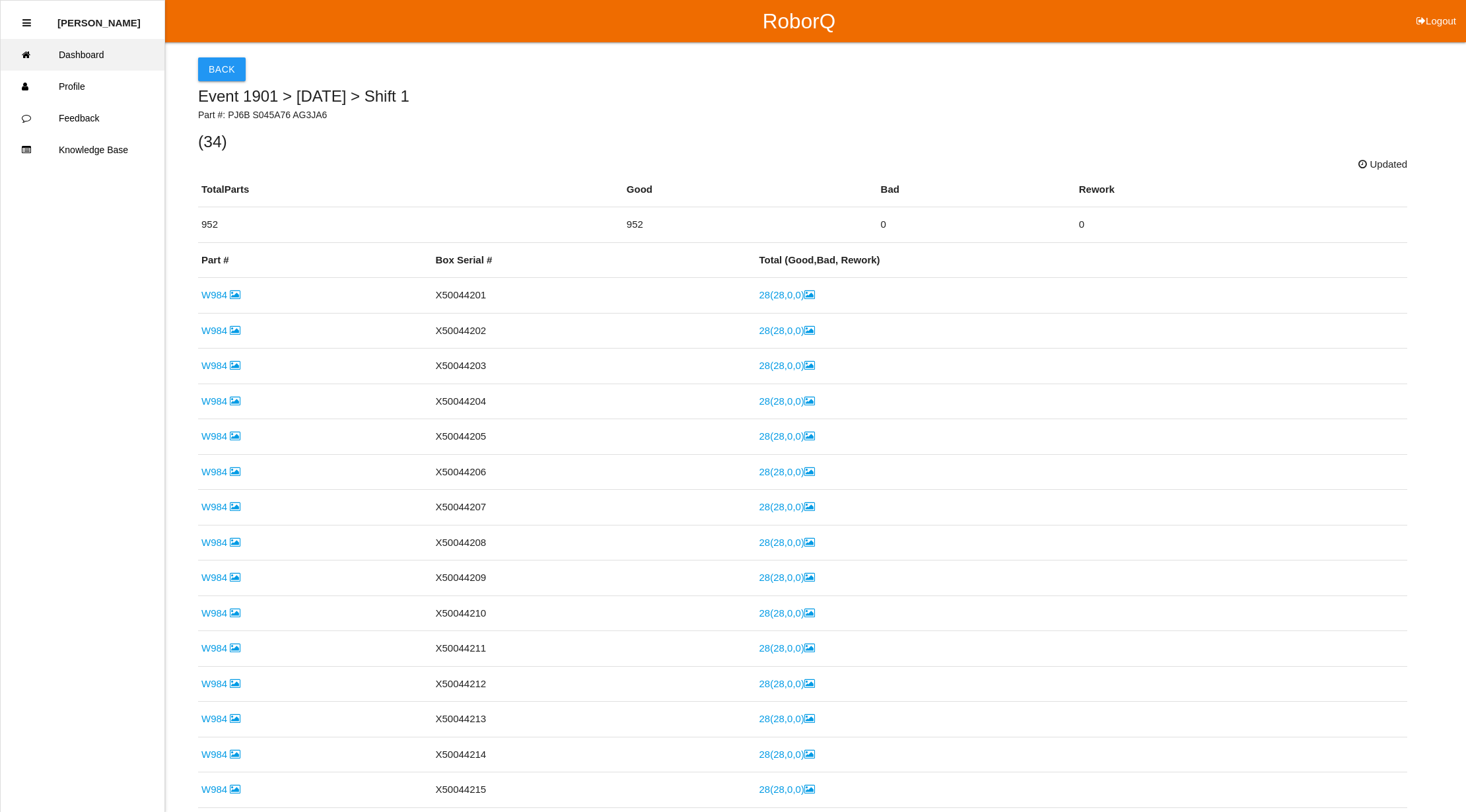
click at [85, 59] on link "Dashboard" at bounding box center [83, 55] width 164 height 32
